Goal: Book appointment/travel/reservation

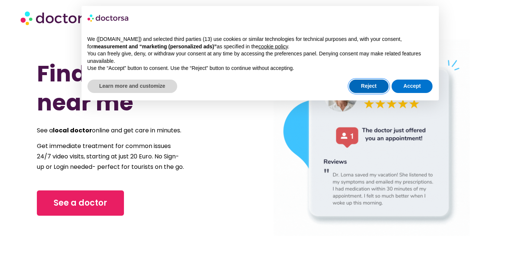
click at [368, 85] on button "Reject" at bounding box center [368, 86] width 39 height 13
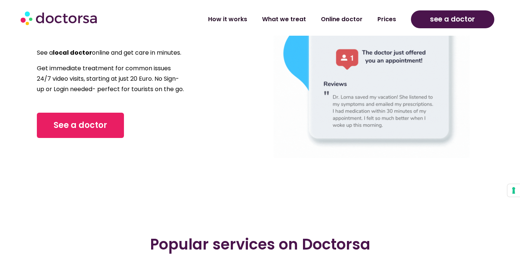
scroll to position [74, 0]
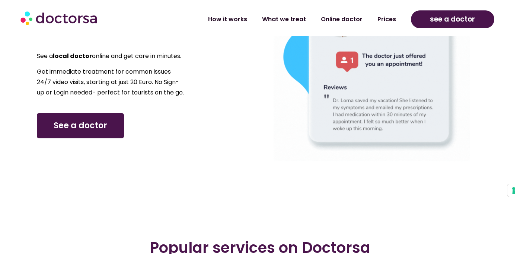
click at [86, 132] on span "See a doctor" at bounding box center [81, 126] width 54 height 12
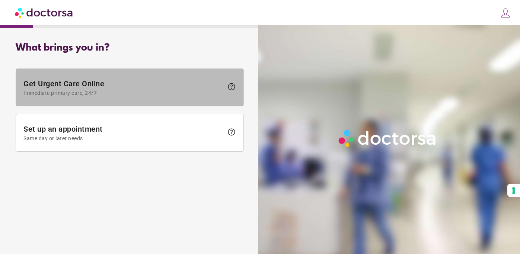
click at [202, 92] on span "Immediate primary care, 24/7" at bounding box center [123, 93] width 200 height 6
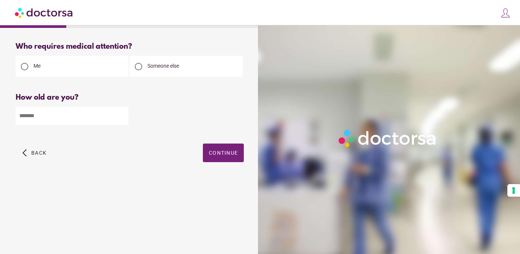
click at [138, 65] on div at bounding box center [138, 66] width 7 height 7
click at [215, 151] on span "Continue" at bounding box center [223, 153] width 29 height 6
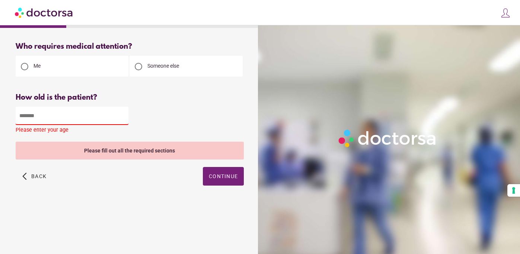
click at [42, 116] on input "number" at bounding box center [72, 116] width 113 height 18
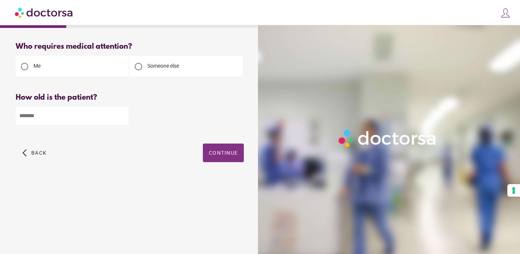
type input "**"
click at [210, 150] on span "Continue" at bounding box center [223, 153] width 29 height 6
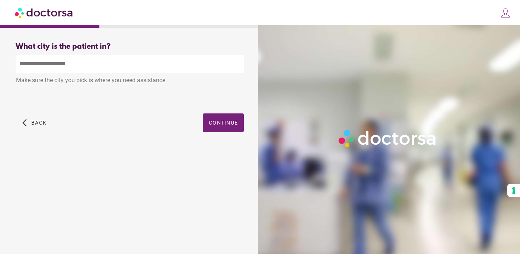
click at [32, 63] on input "text" at bounding box center [130, 64] width 228 height 18
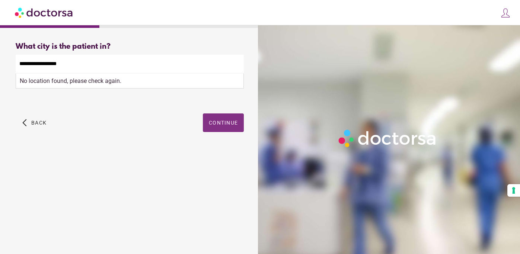
type input "**********"
click at [228, 120] on span "button" at bounding box center [223, 123] width 41 height 19
